Goal: Task Accomplishment & Management: Complete application form

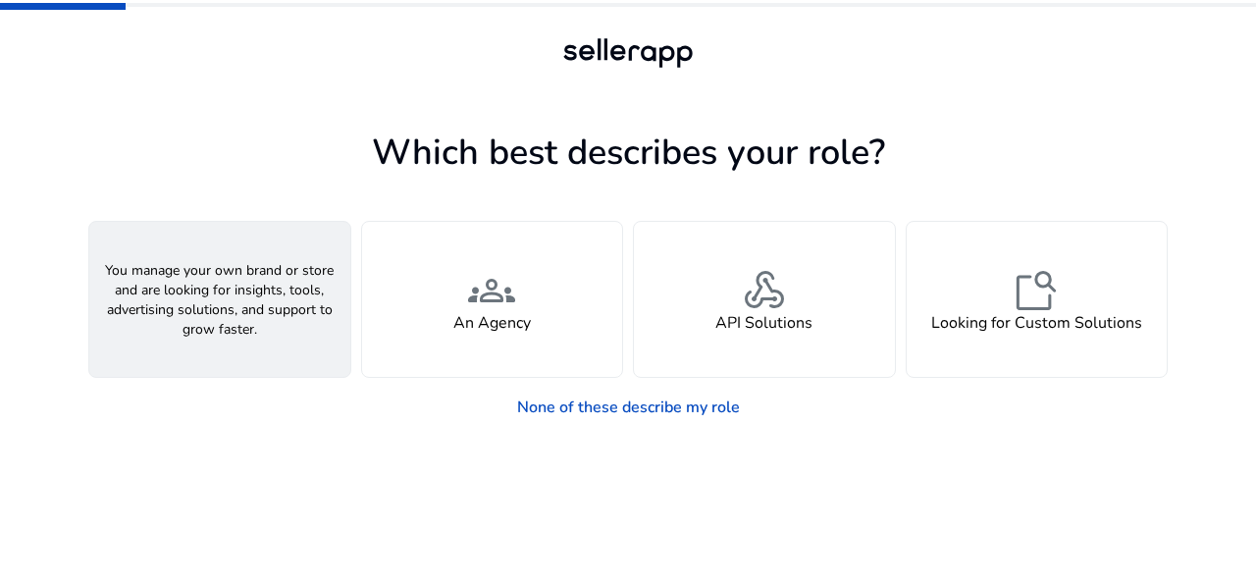
click at [187, 307] on div "person A Seller" at bounding box center [219, 299] width 261 height 155
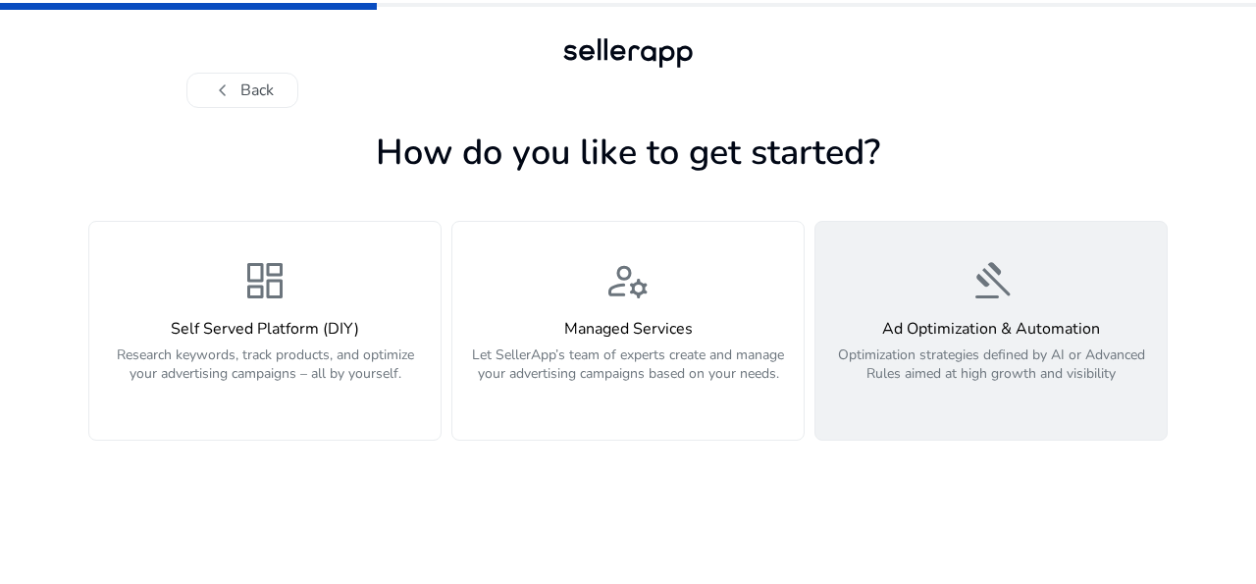
click at [976, 343] on div "Ad Optimization & Automation Optimization strategies defined by AI or Advanced …" at bounding box center [991, 362] width 328 height 84
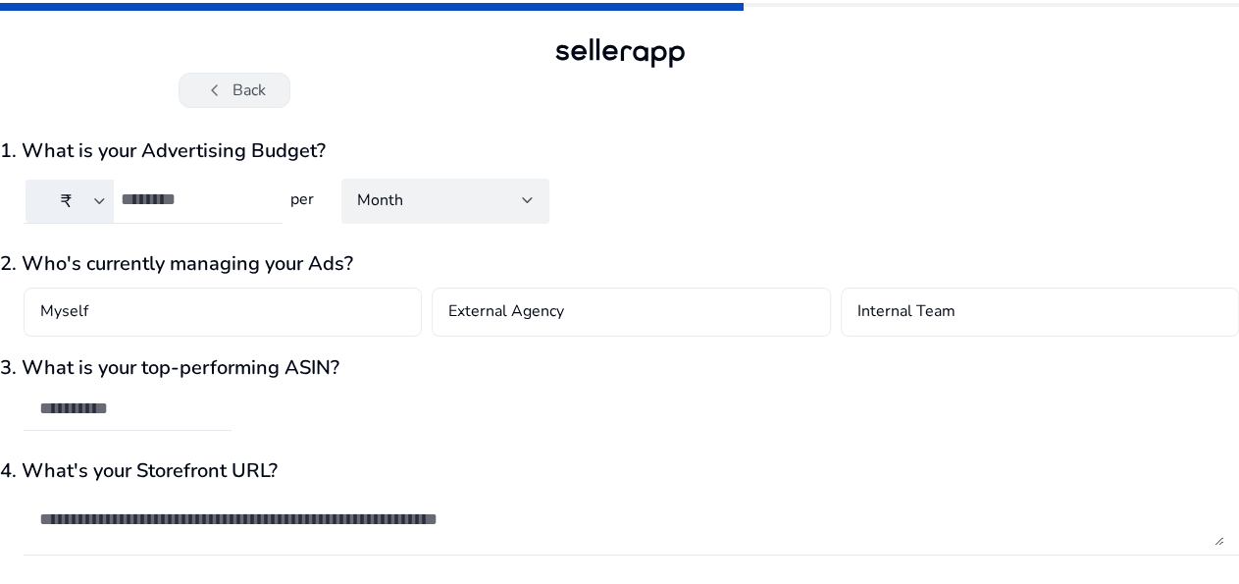
click at [223, 82] on span "chevron_left" at bounding box center [215, 91] width 24 height 24
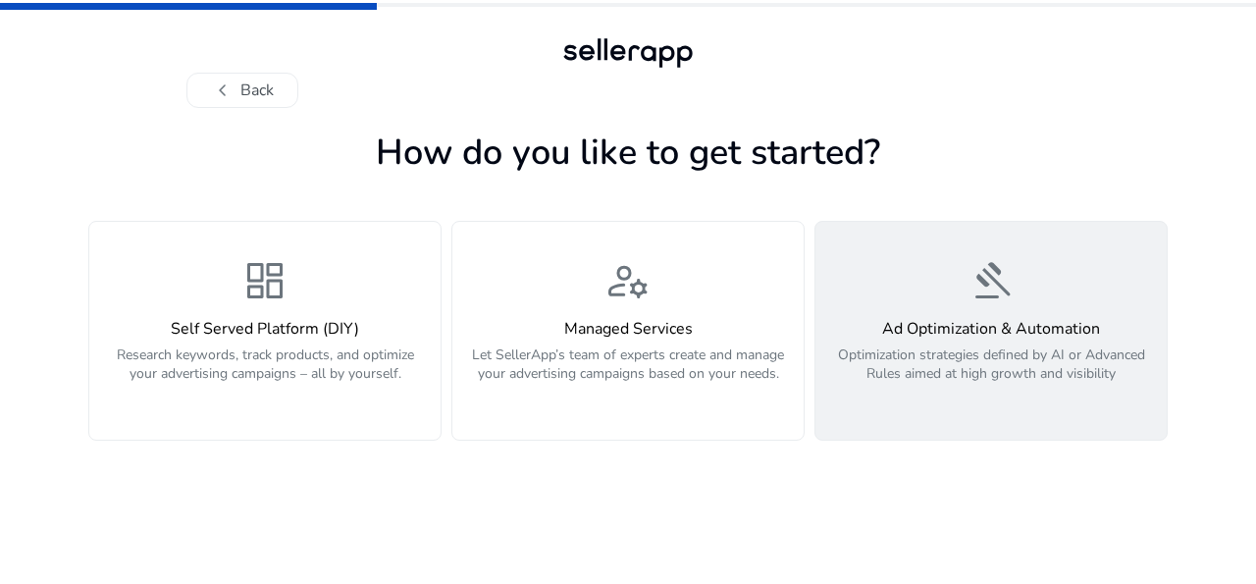
drag, startPoint x: 880, startPoint y: 323, endPoint x: 1128, endPoint y: 384, distance: 254.7
click at [1128, 384] on div "Ad Optimization & Automation Optimization strategies defined by AI or Advanced …" at bounding box center [991, 362] width 328 height 84
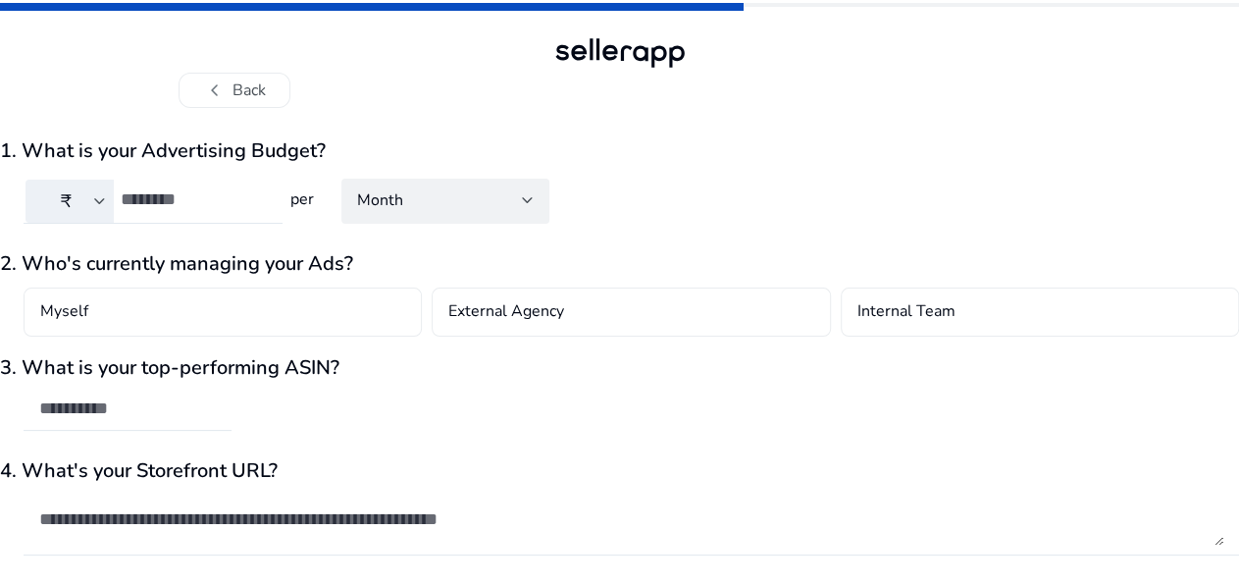
drag, startPoint x: 1128, startPoint y: 384, endPoint x: 1039, endPoint y: 382, distance: 88.3
click at [215, 95] on span "chevron_left" at bounding box center [215, 91] width 24 height 24
